Goal: Task Accomplishment & Management: Manage account settings

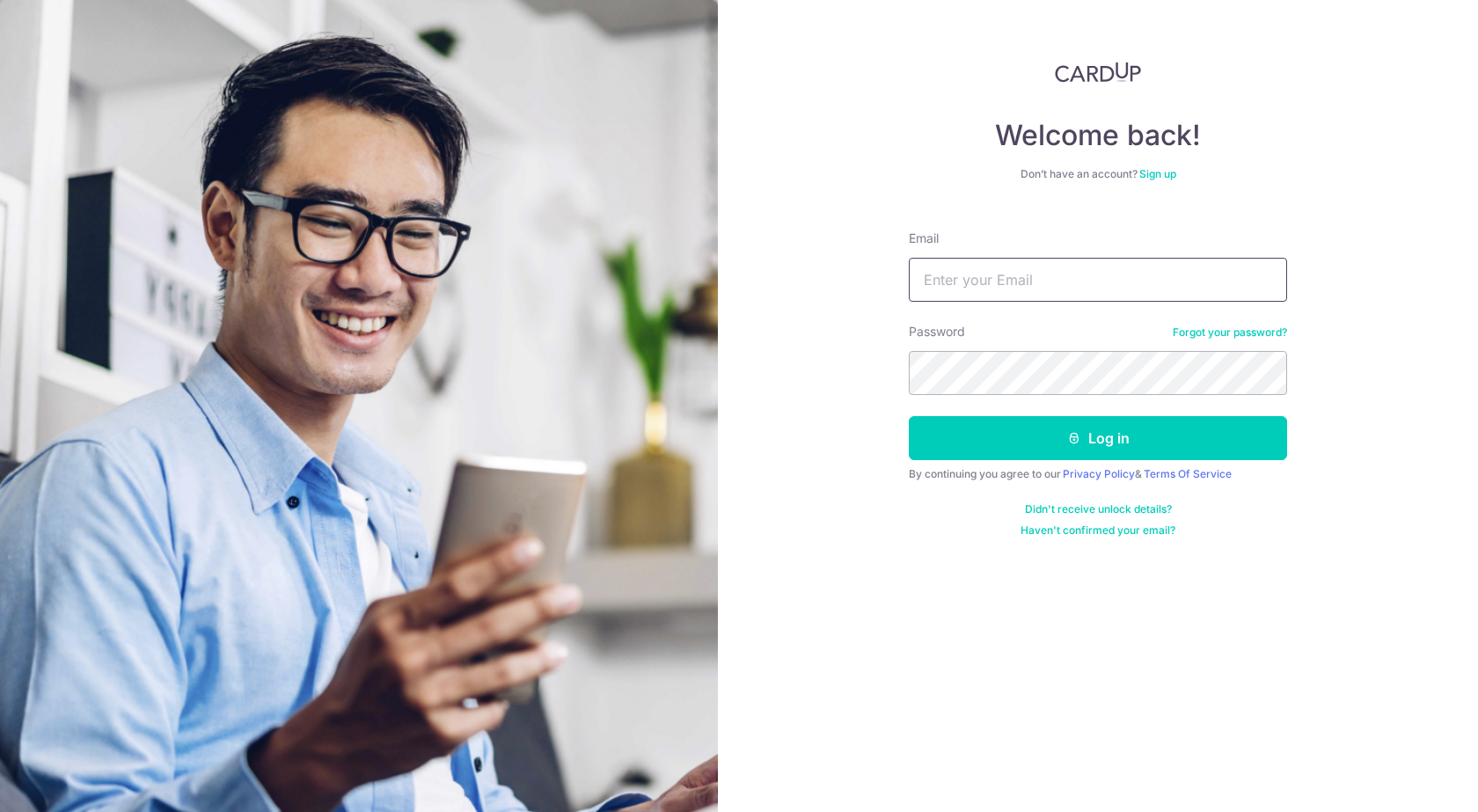
click at [1146, 269] on input "Email" at bounding box center [1098, 280] width 378 height 44
type input "[EMAIL_ADDRESS][DOMAIN_NAME]"
click at [909, 416] on button "Log in" at bounding box center [1098, 438] width 378 height 44
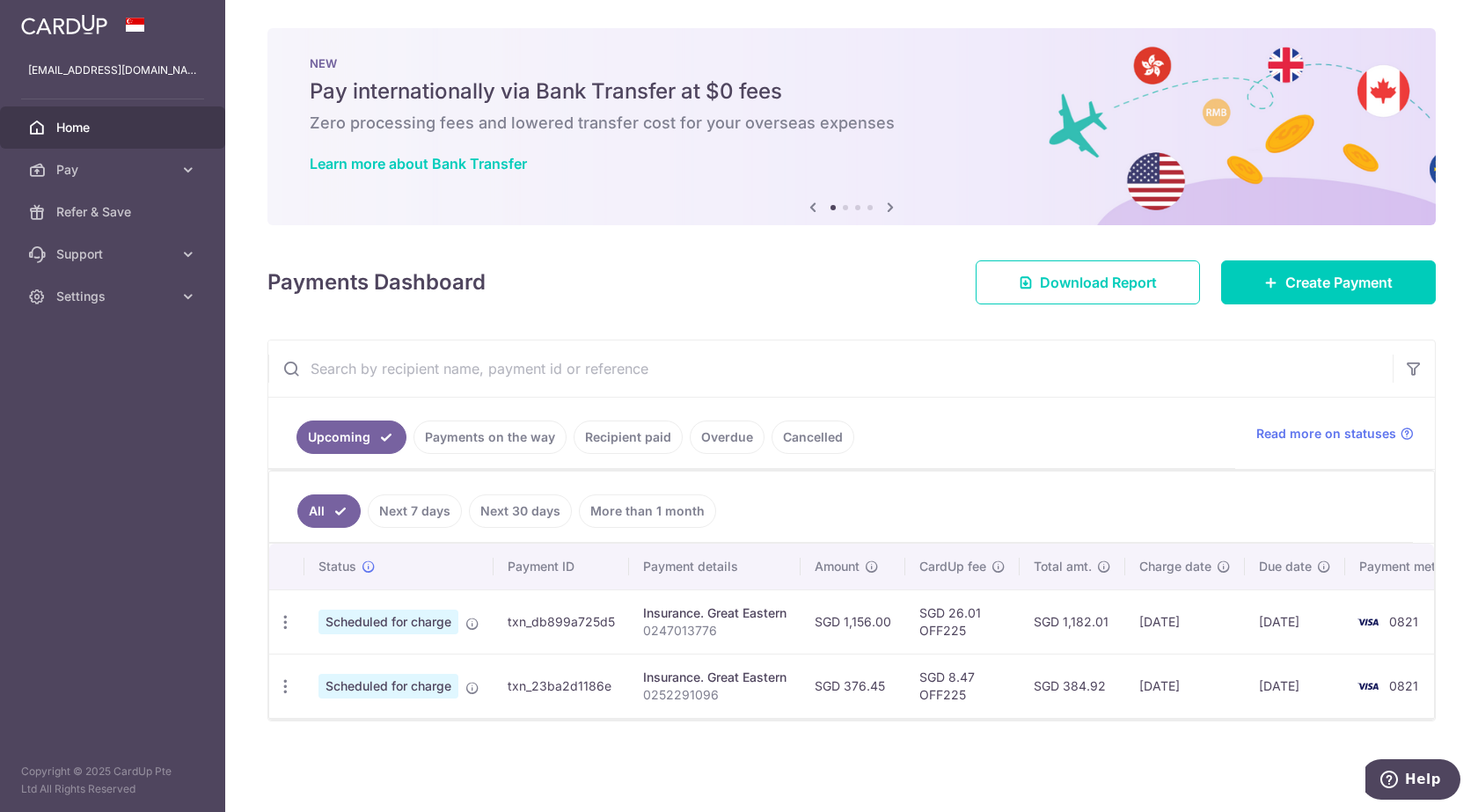
scroll to position [1, 0]
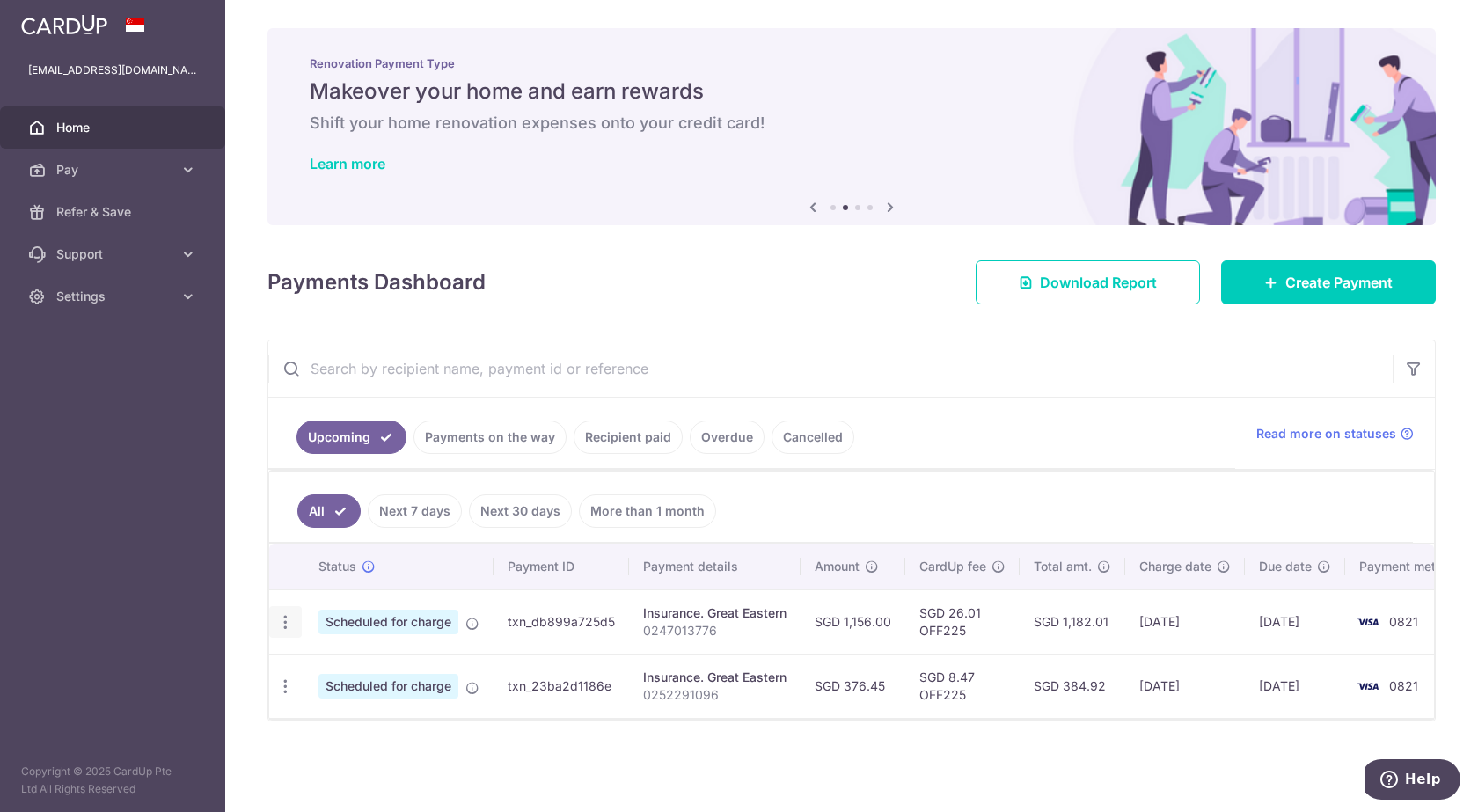
click at [285, 616] on icon "button" at bounding box center [285, 623] width 19 height 19
click at [364, 674] on span "Update payment" at bounding box center [379, 670] width 120 height 22
radio input "true"
type input "1,156.00"
type input "31/10/2025"
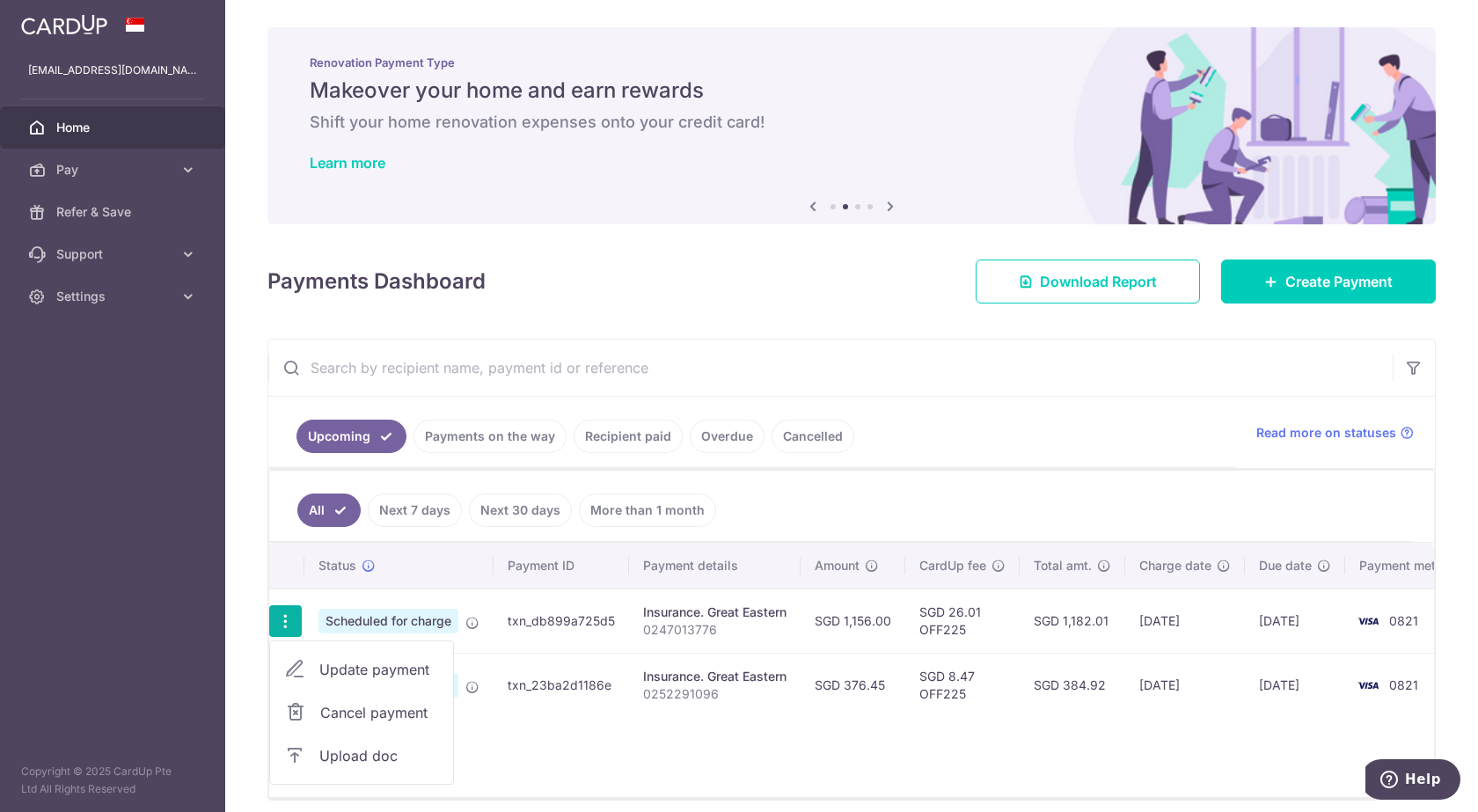
type input "0247013776"
type input "OFF225"
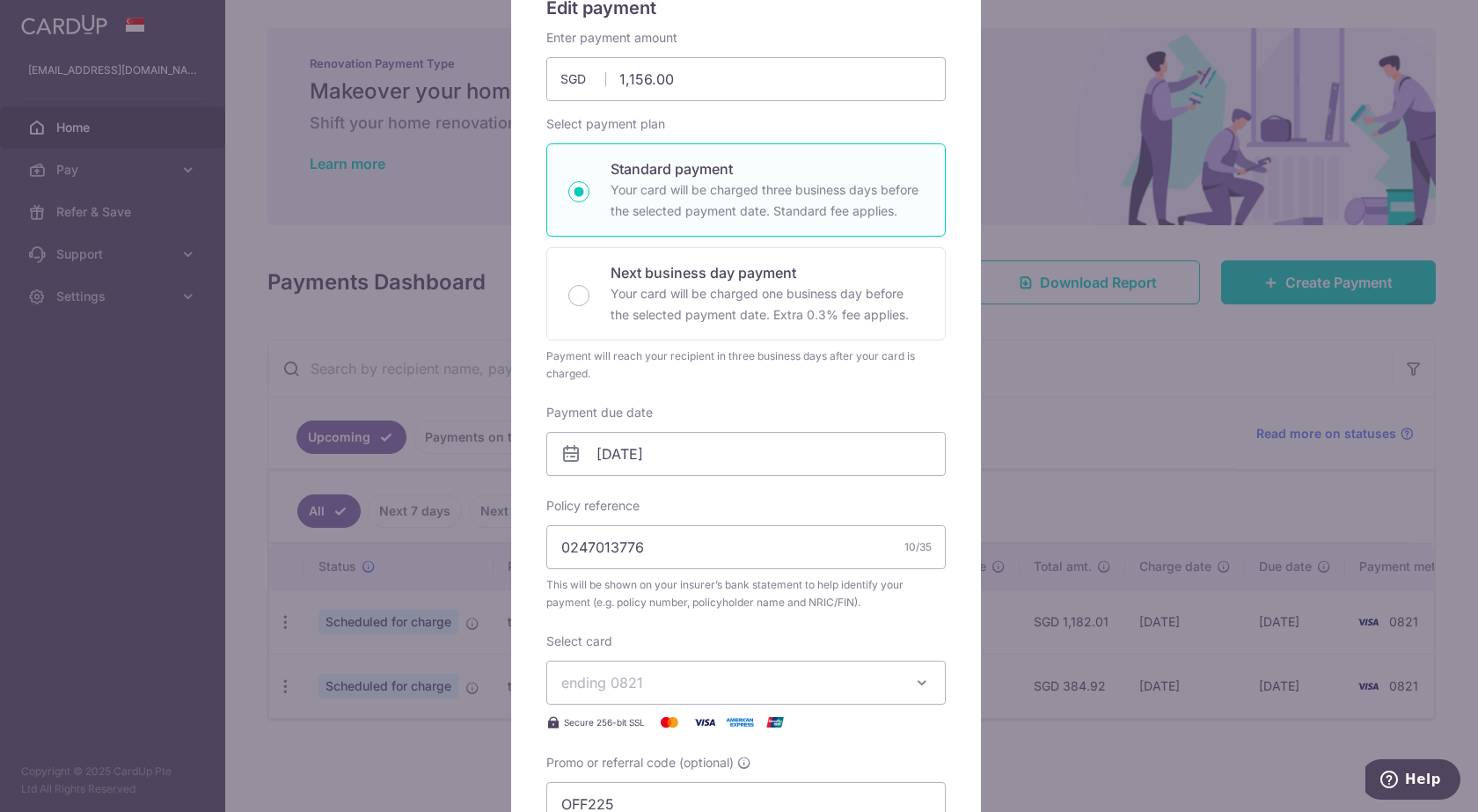
scroll to position [176, 0]
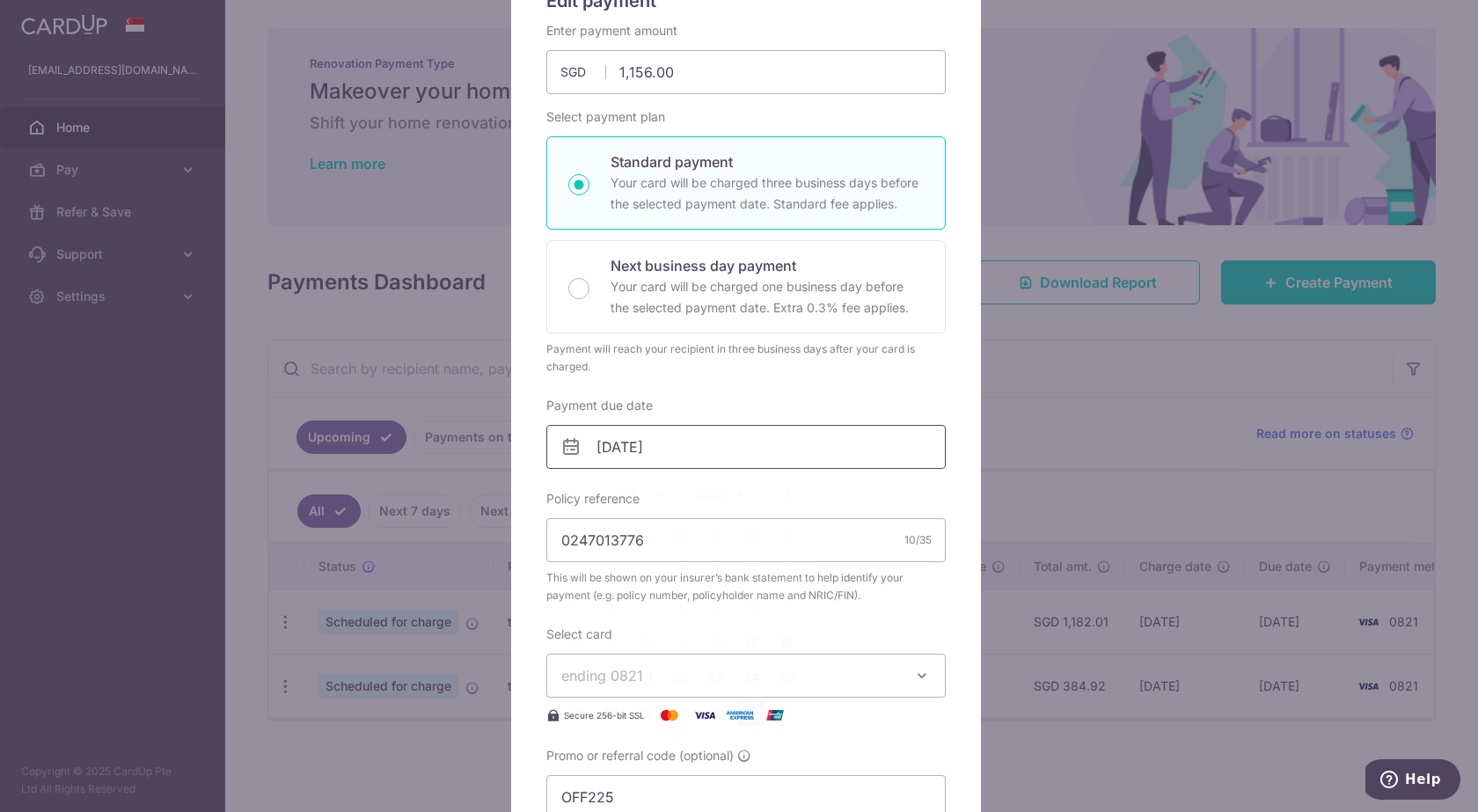
click at [716, 456] on input "31/10/2025" at bounding box center [746, 446] width 399 height 44
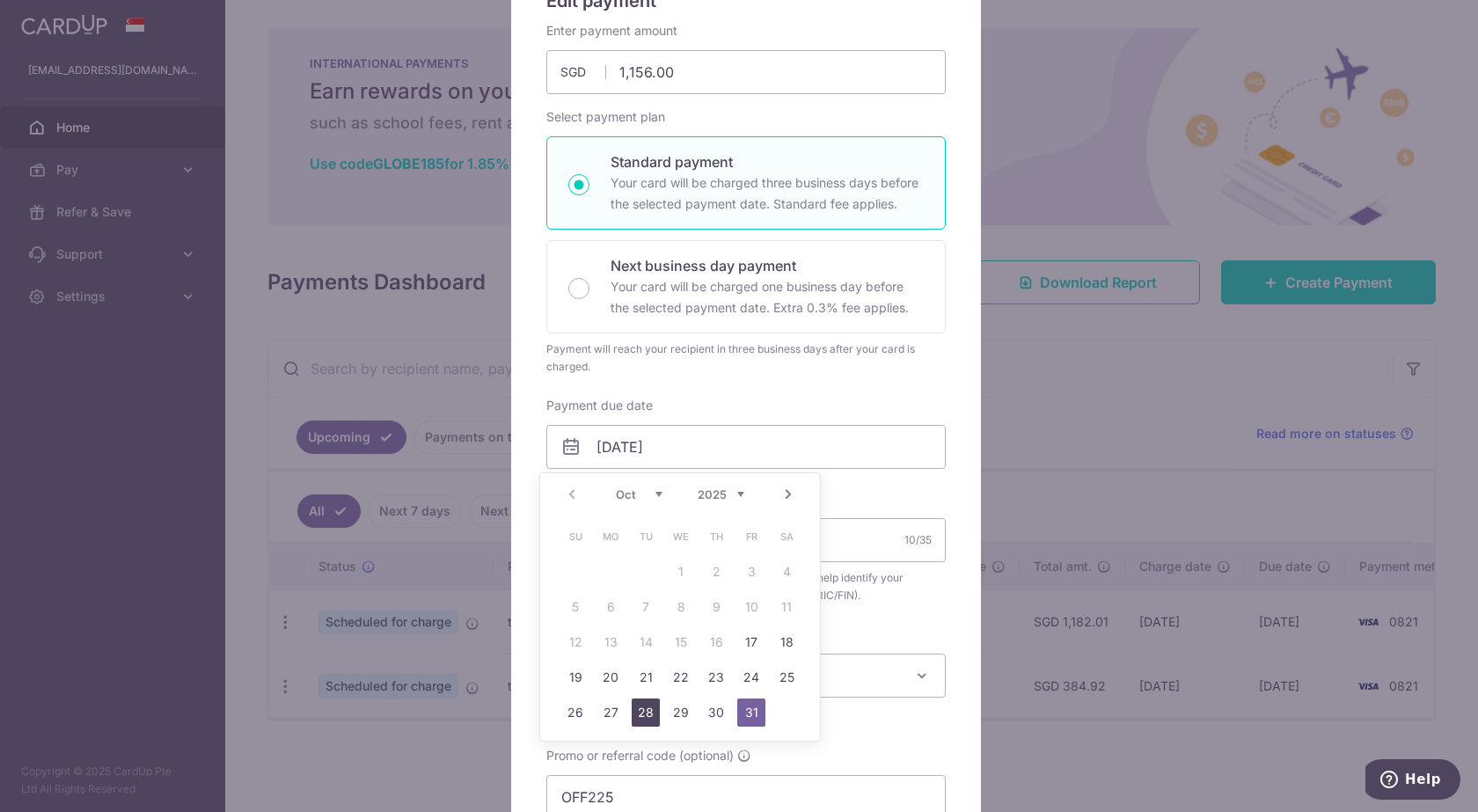
click at [650, 707] on link "28" at bounding box center [645, 713] width 28 height 28
type input "[DATE]"
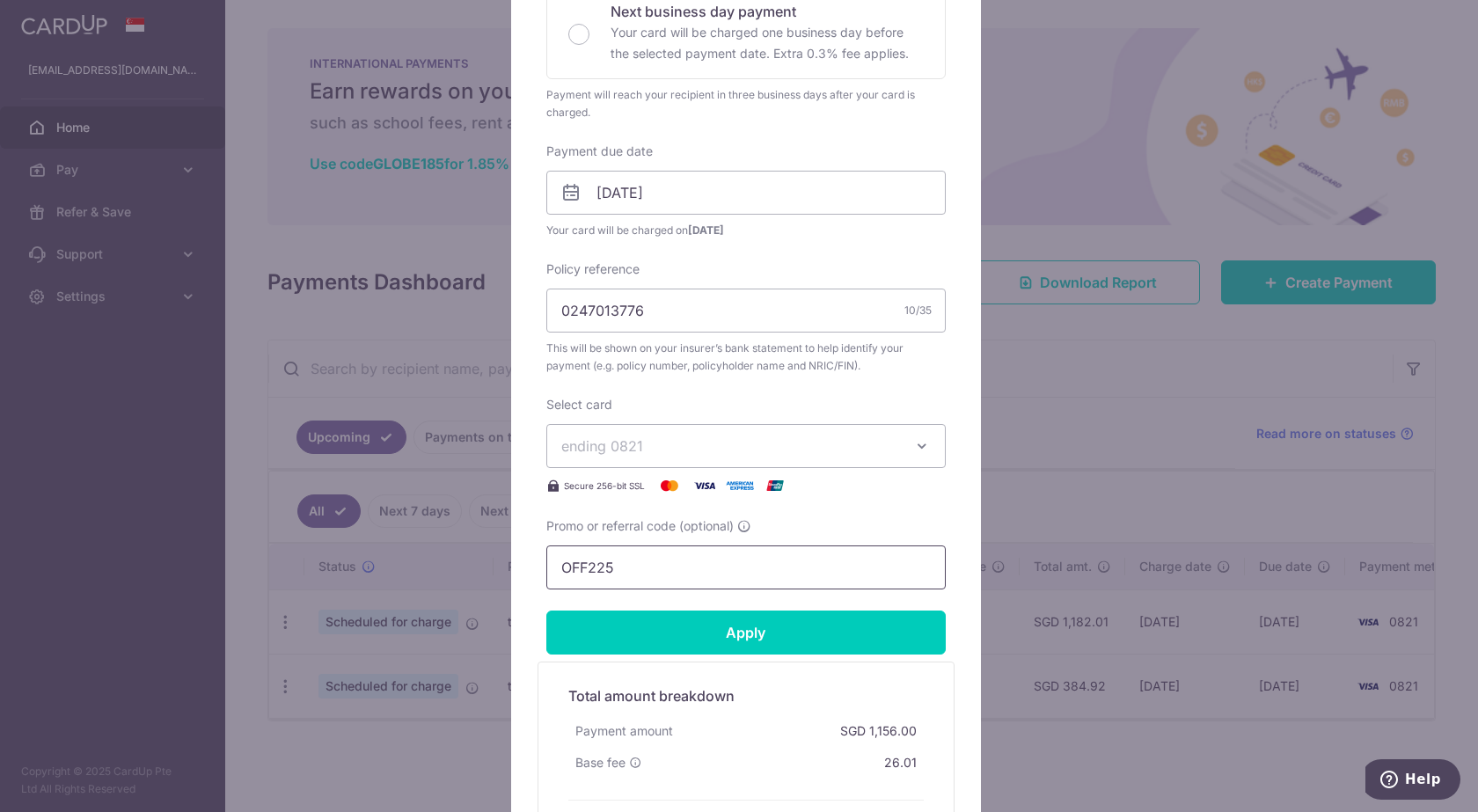
scroll to position [440, 0]
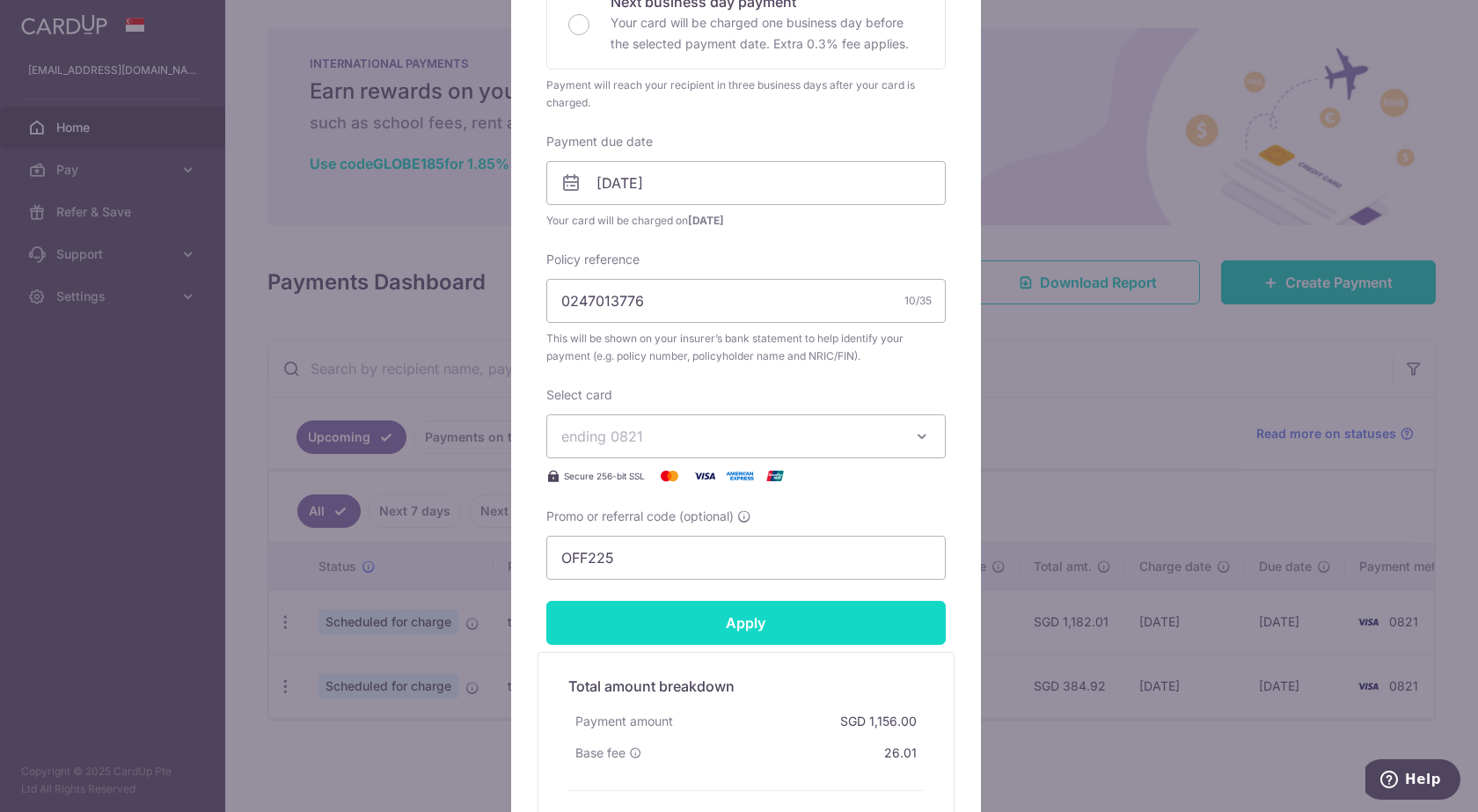
click at [742, 629] on input "Apply" at bounding box center [746, 622] width 399 height 44
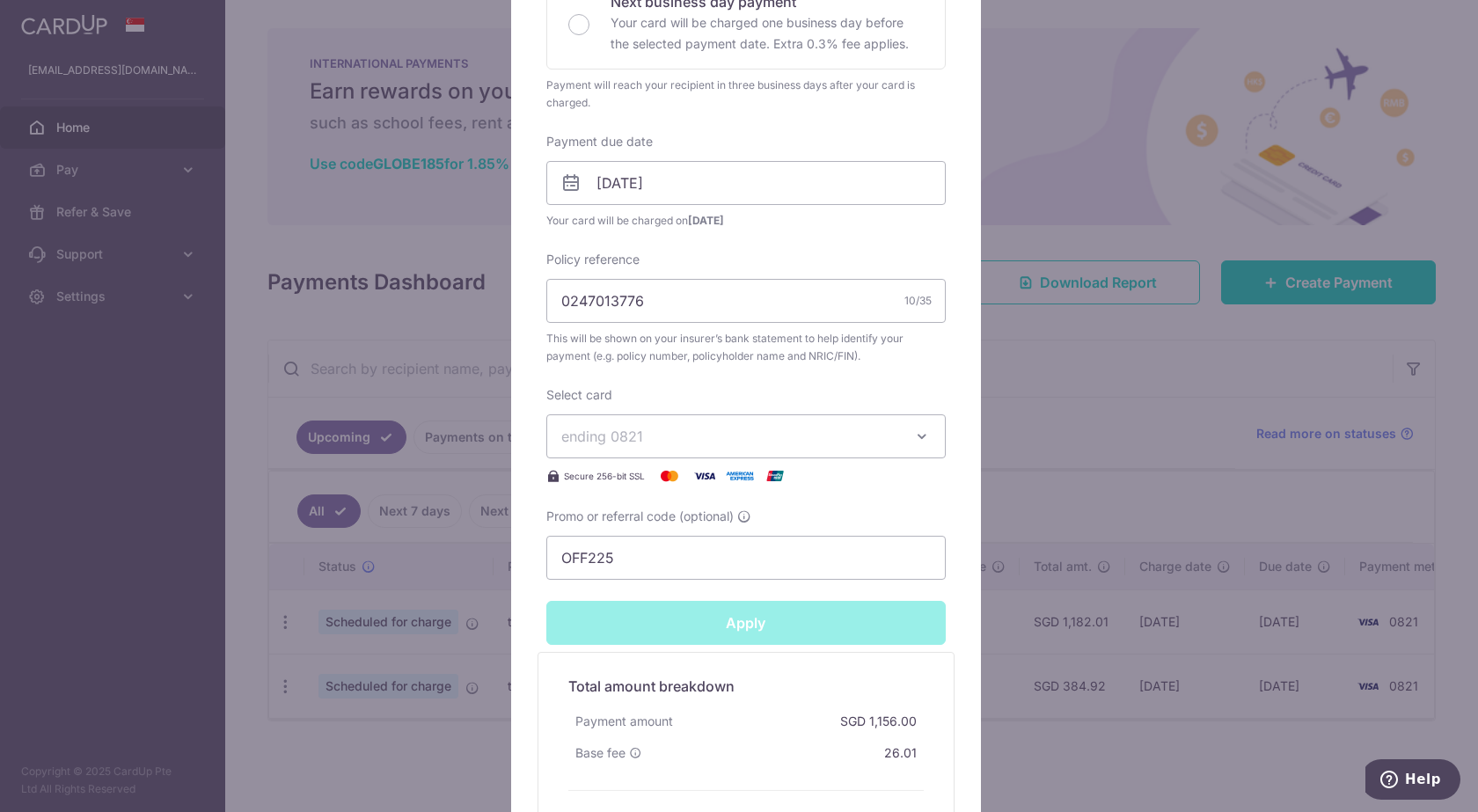
type input "Successfully Applied"
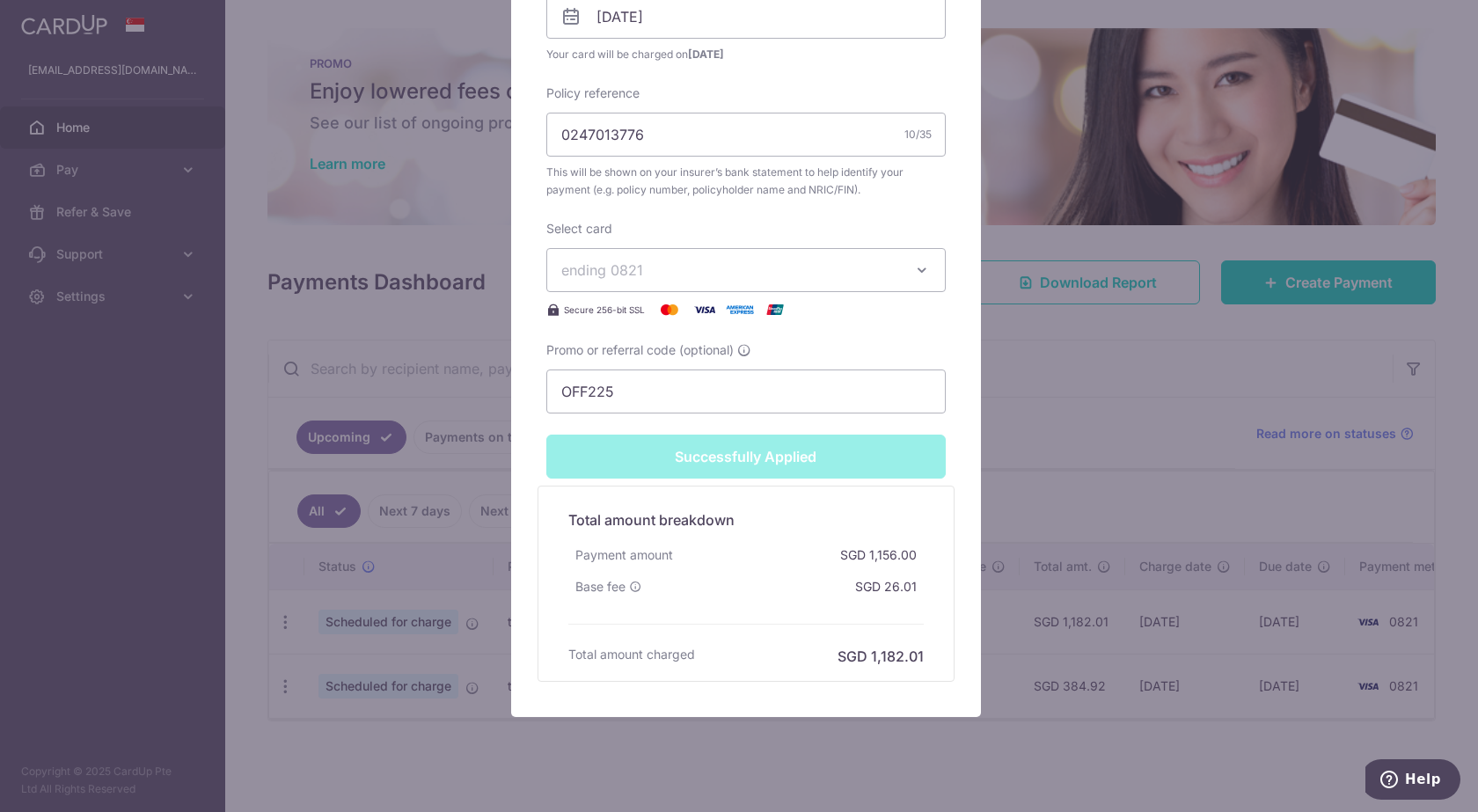
scroll to position [701, 0]
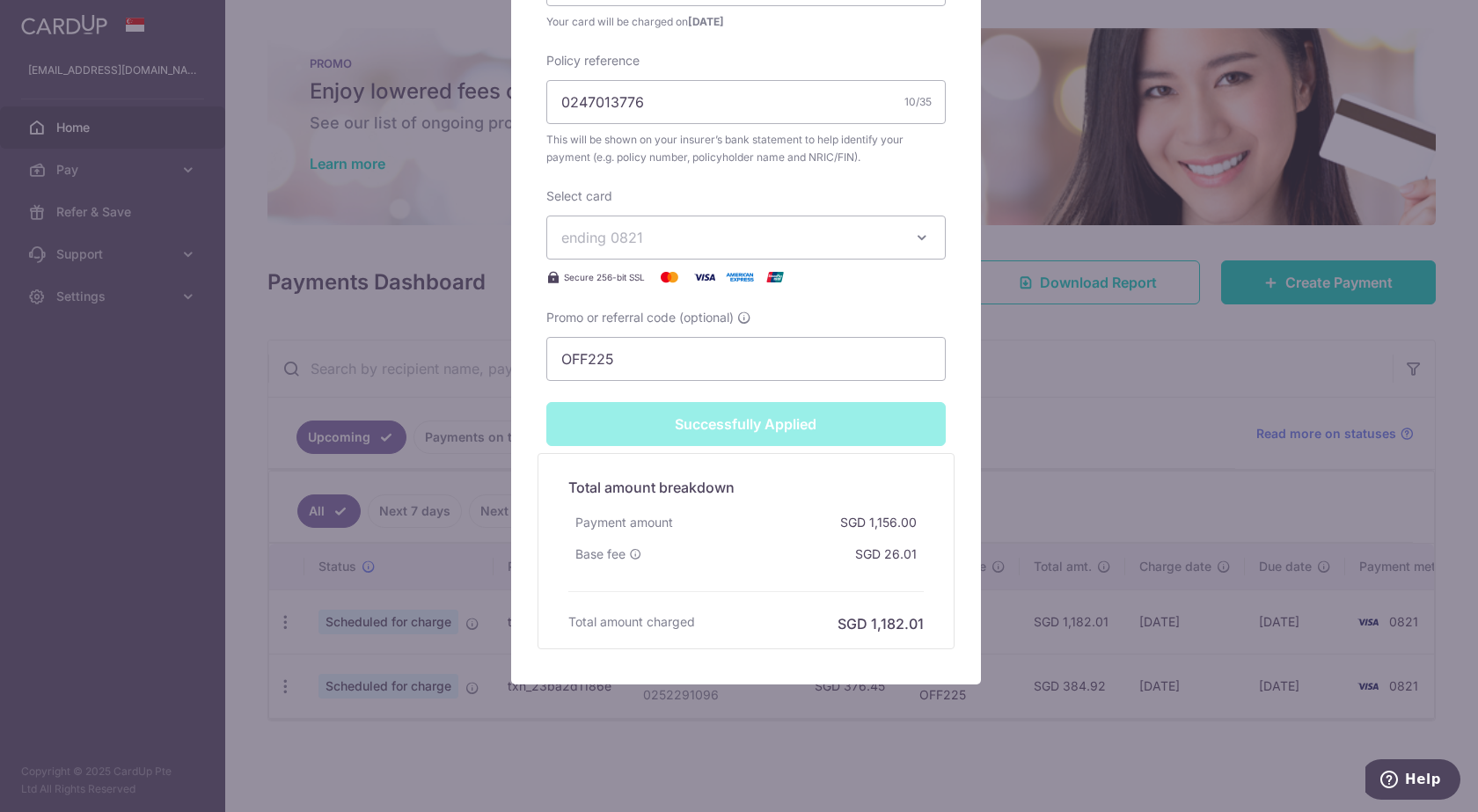
click at [1049, 766] on div "Edit payment By clicking apply, you will make changes to all payments to Great …" at bounding box center [739, 406] width 1478 height 812
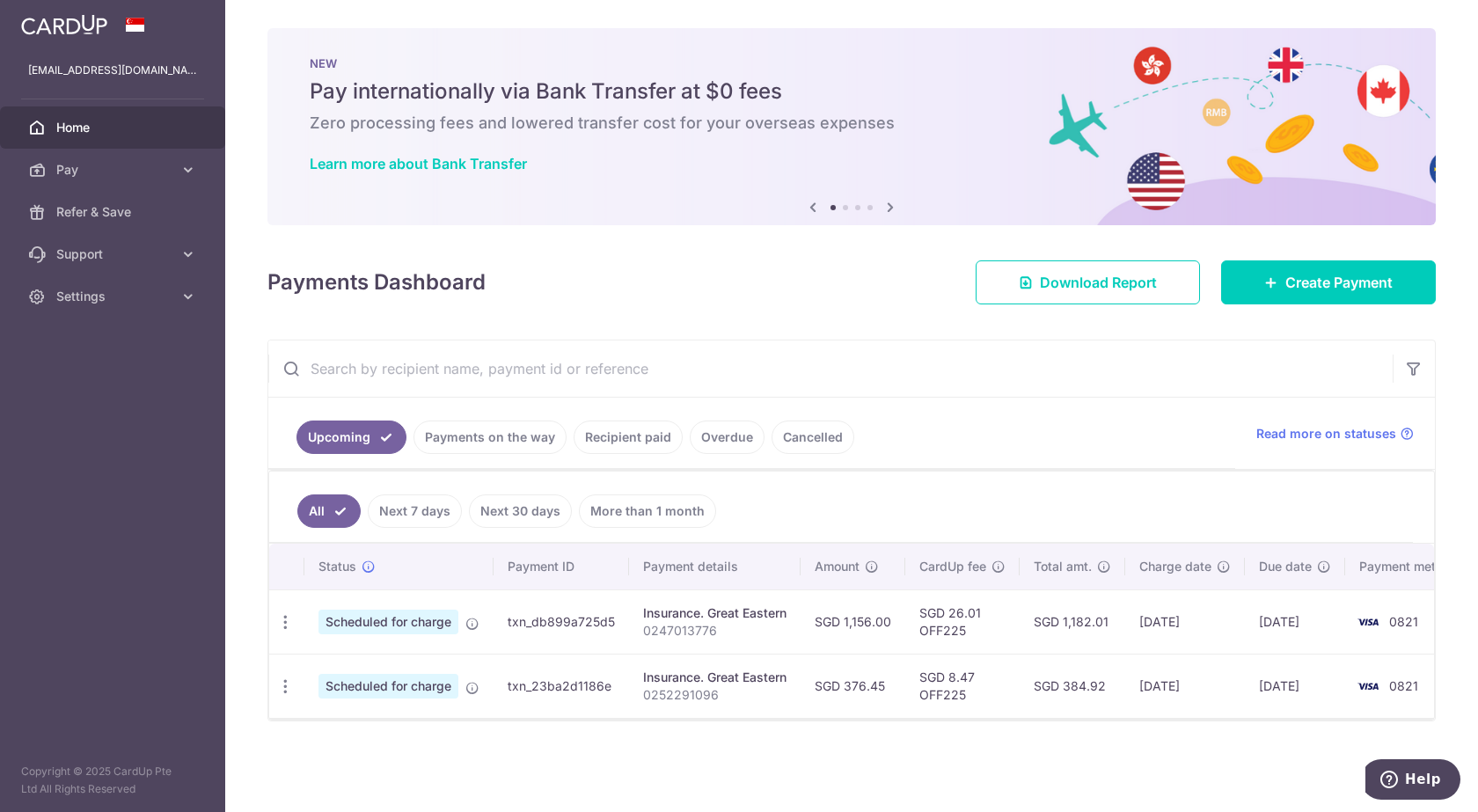
click at [965, 349] on input "text" at bounding box center [831, 369] width 1124 height 56
click at [127, 294] on span "Settings" at bounding box center [114, 297] width 116 height 18
click at [97, 374] on span "Logout" at bounding box center [114, 381] width 116 height 18
